Goal: Check status: Check status

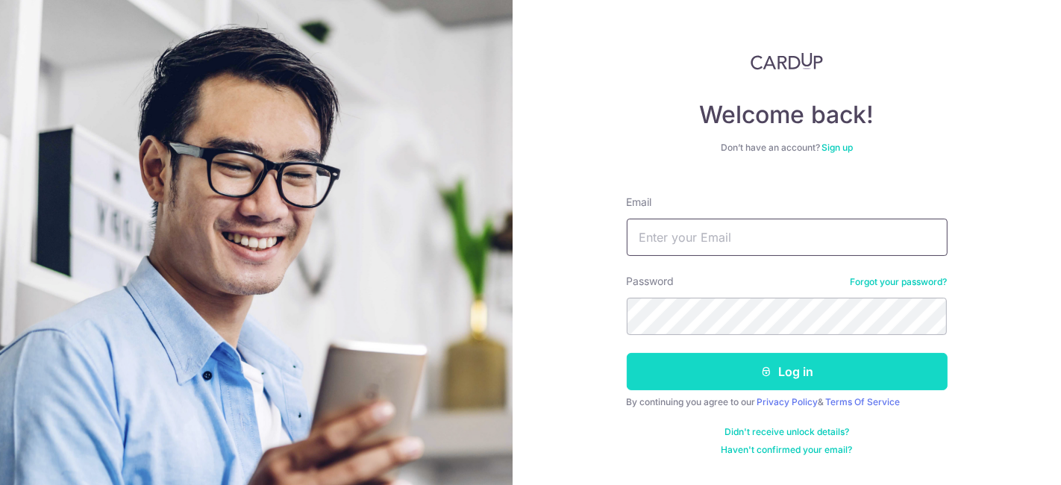
type input "[EMAIL_ADDRESS][DOMAIN_NAME]"
click at [789, 368] on button "Log in" at bounding box center [787, 371] width 321 height 37
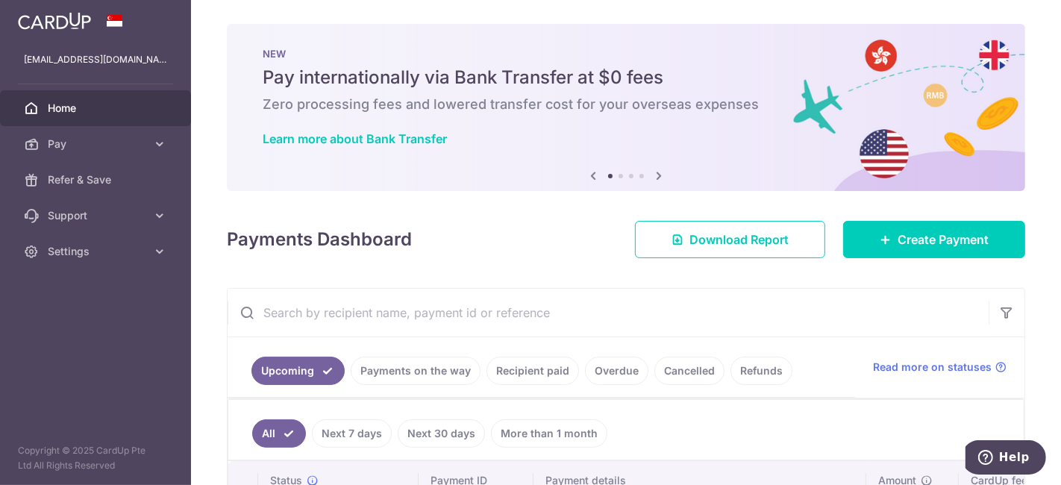
click at [431, 366] on link "Payments on the way" at bounding box center [416, 371] width 130 height 28
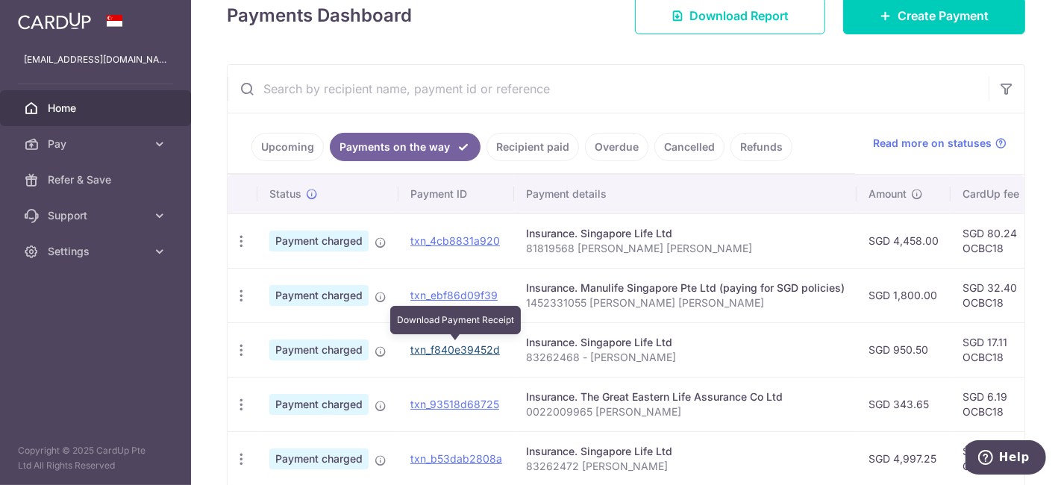
click at [431, 345] on link "txn_f840e39452d" at bounding box center [455, 349] width 90 height 13
